Goal: Transaction & Acquisition: Subscribe to service/newsletter

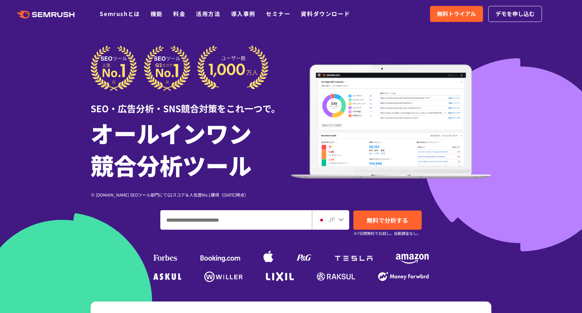
click at [435, 49] on div "SEO・広告分析・SNS競合対策をこれ一つで。 オールインワン 競合分析ツール ※ G2.com SEOツール部門にてG2スコア＆人気度No.1獲得（2023…" at bounding box center [291, 121] width 401 height 153
click at [183, 16] on link "料金" at bounding box center [179, 13] width 12 height 8
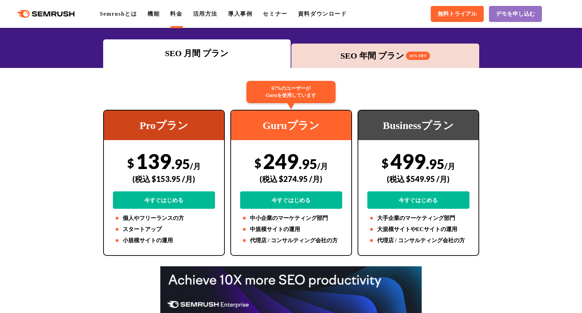
scroll to position [165, 0]
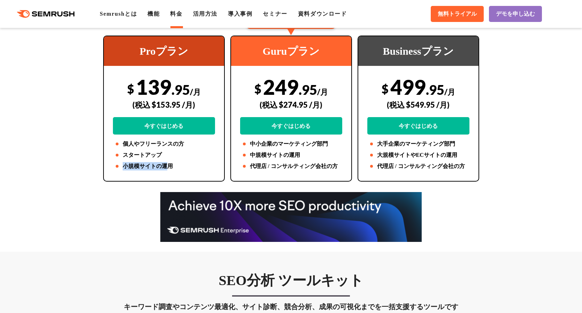
drag, startPoint x: 136, startPoint y: 161, endPoint x: 165, endPoint y: 166, distance: 29.7
click at [165, 166] on li "小規模サイトの運用" at bounding box center [164, 166] width 102 height 8
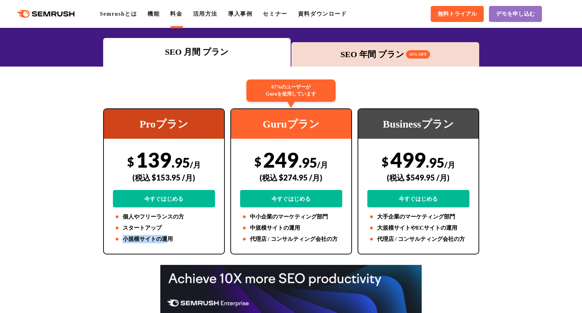
scroll to position [87, 0]
